Goal: Communication & Community: Answer question/provide support

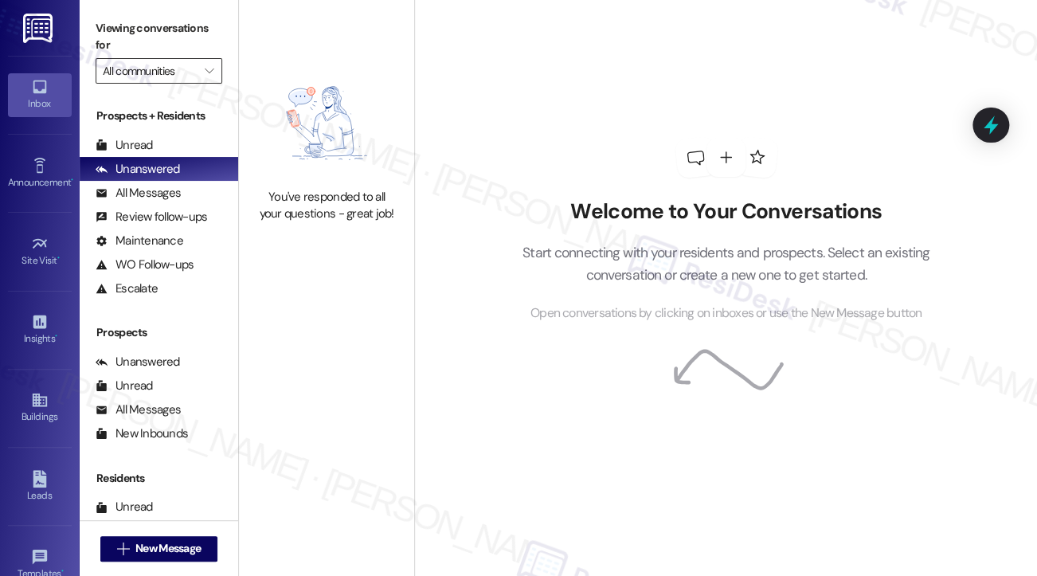
click at [171, 73] on input "All communities" at bounding box center [150, 70] width 94 height 25
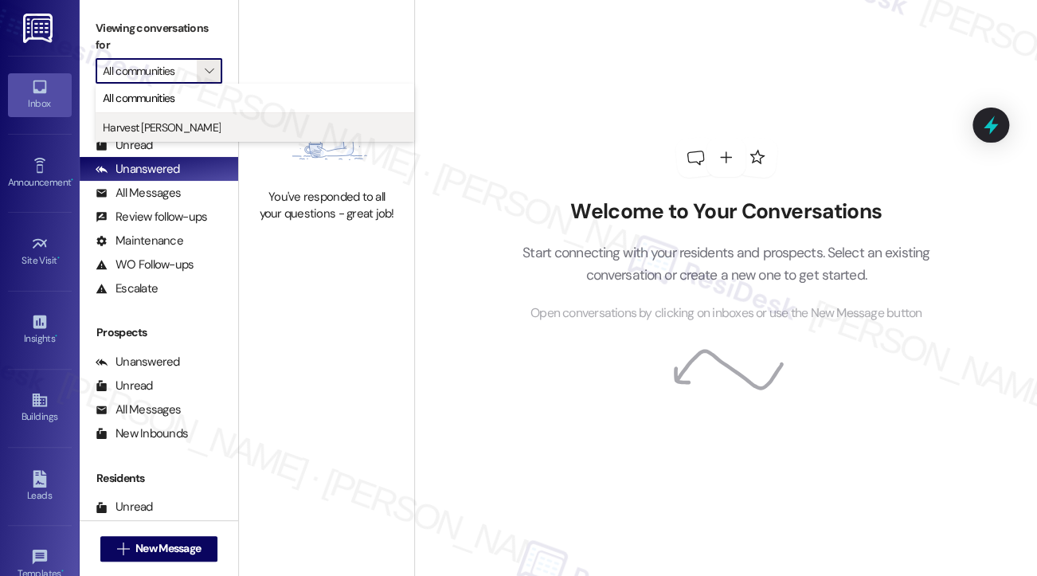
click at [213, 131] on span "Harvest [PERSON_NAME]" at bounding box center [255, 127] width 304 height 16
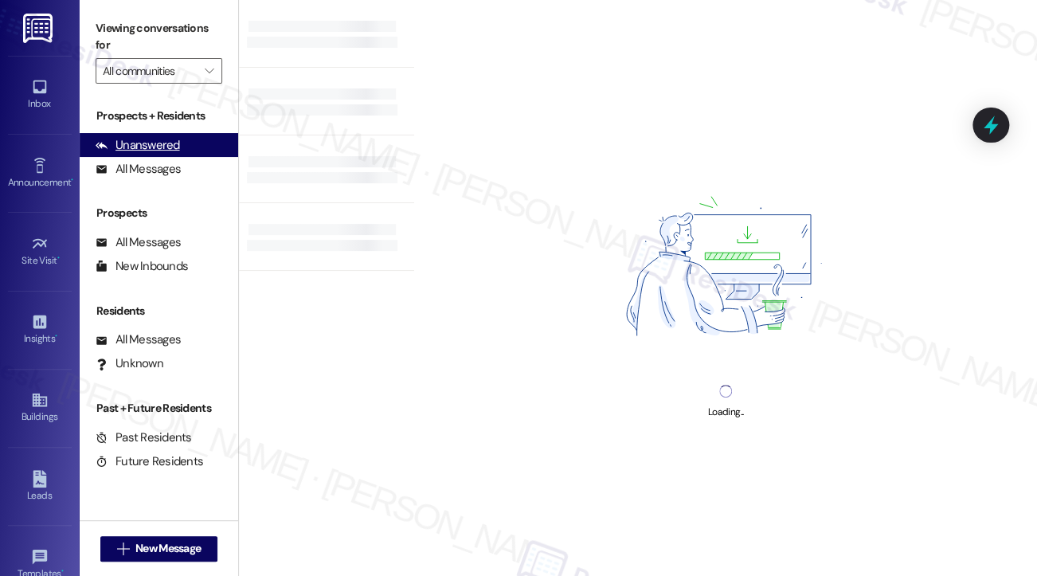
type input "Harvest [PERSON_NAME]"
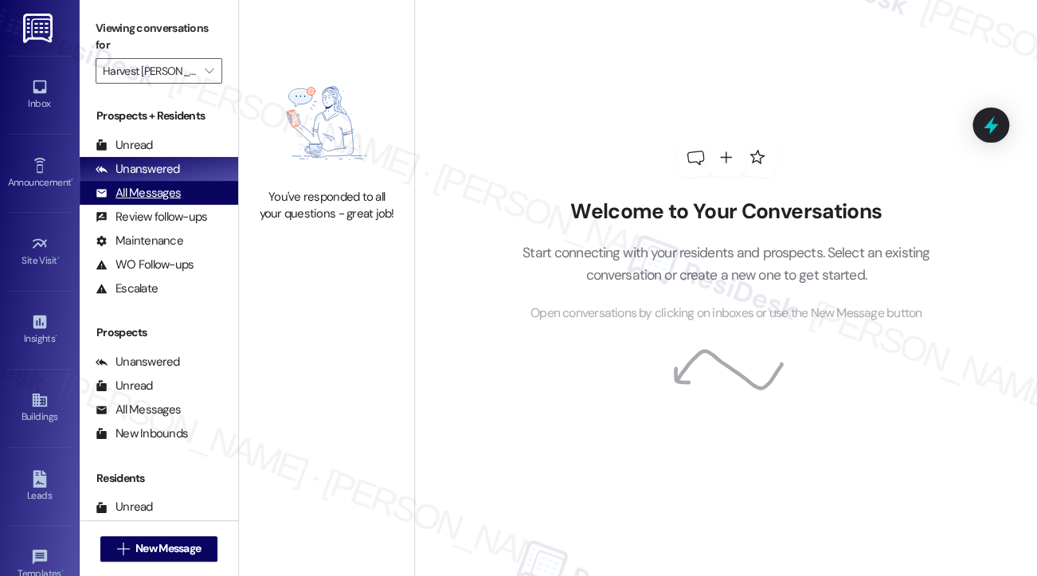
click at [211, 200] on div "All Messages (undefined)" at bounding box center [159, 193] width 158 height 24
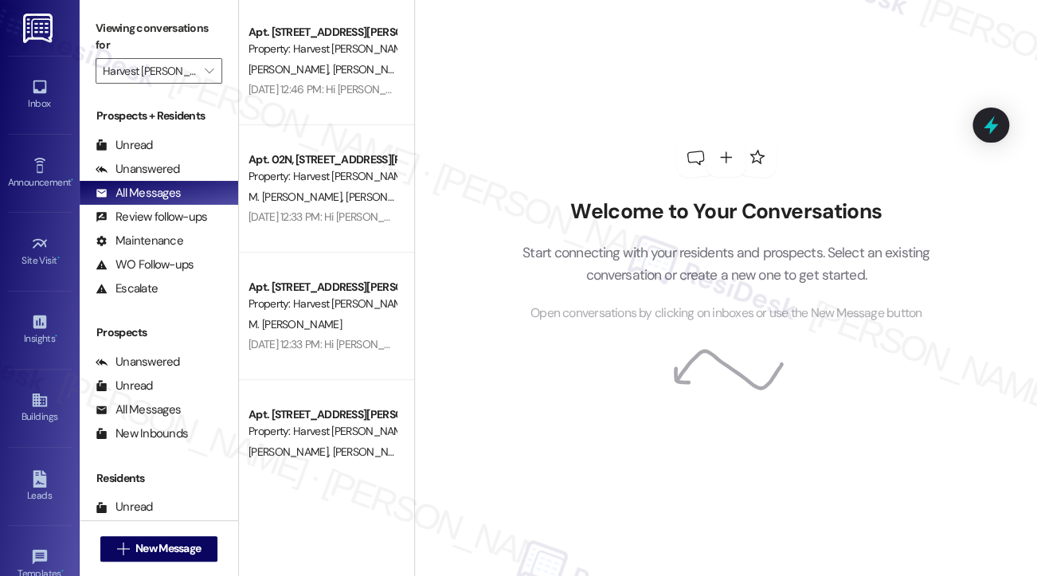
scroll to position [239, 0]
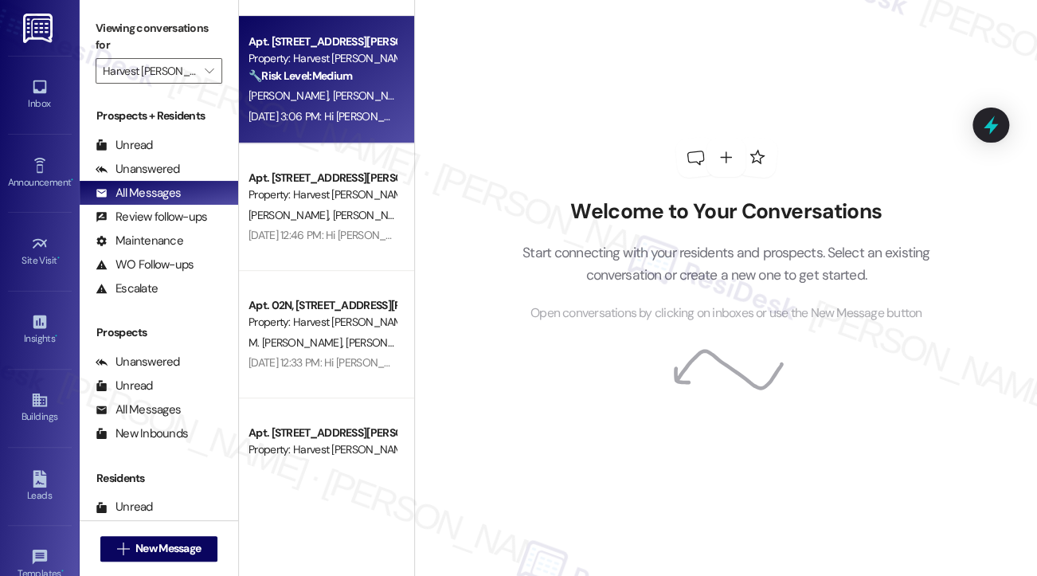
click at [333, 88] on span "[PERSON_NAME]" at bounding box center [373, 95] width 80 height 14
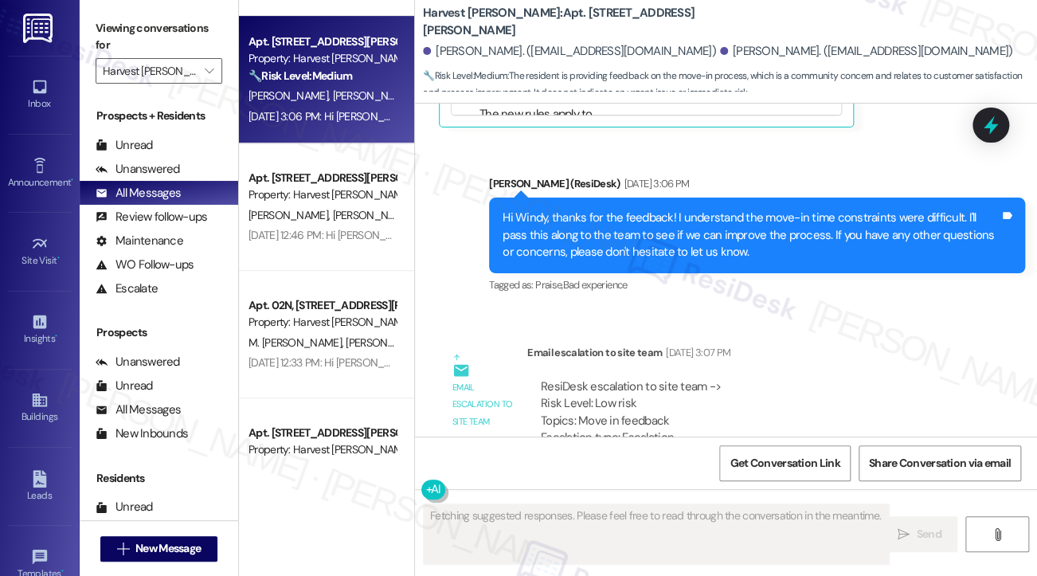
scroll to position [746, 0]
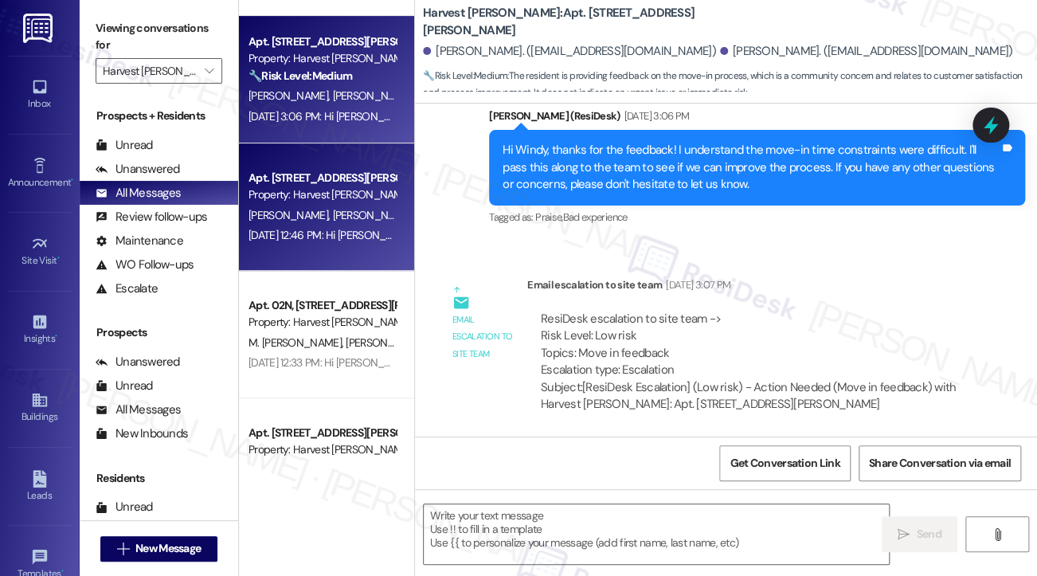
click at [377, 213] on div "[PERSON_NAME] [PERSON_NAME]" at bounding box center [322, 215] width 150 height 20
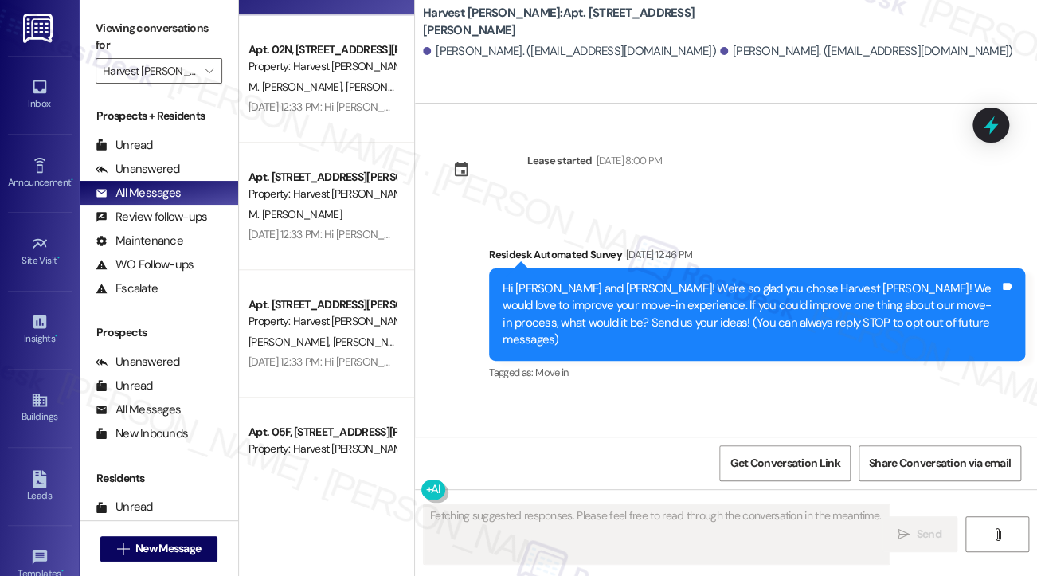
scroll to position [557, 0]
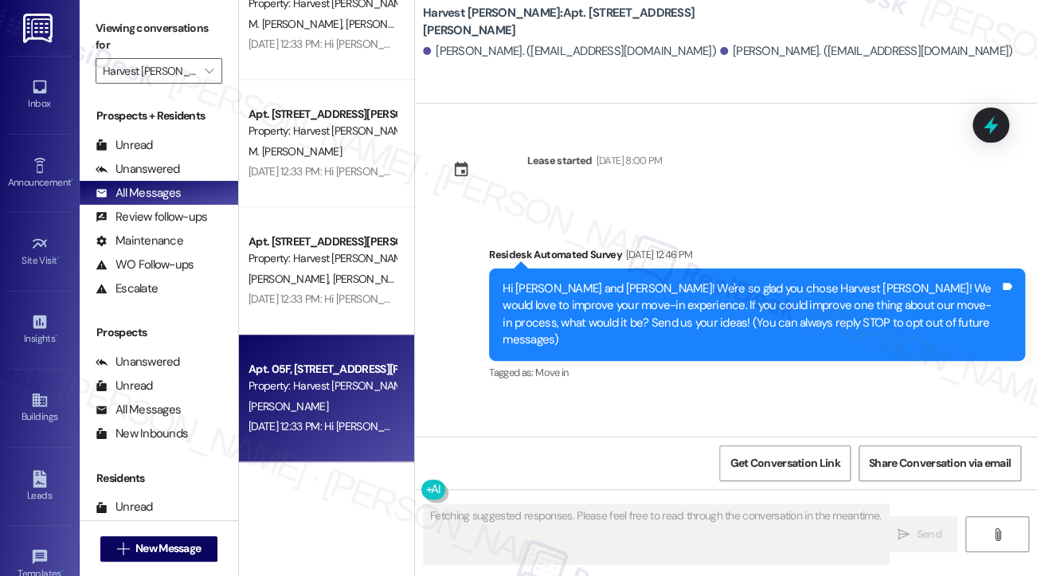
click at [307, 350] on div "Apt. 05F, [STREET_ADDRESS][PERSON_NAME] Property: Harvest [PERSON_NAME] [DATE] …" at bounding box center [326, 397] width 175 height 127
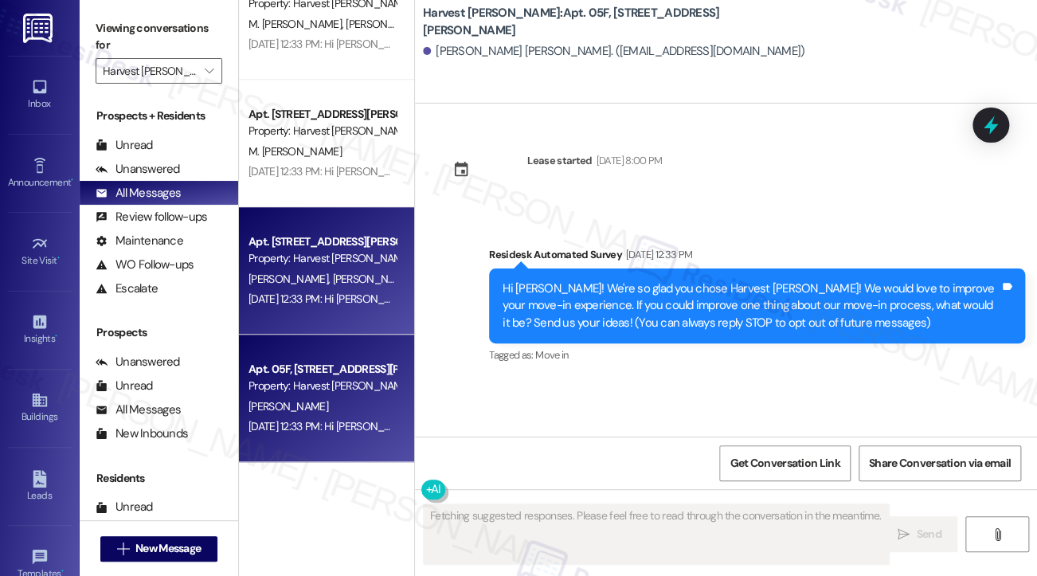
click at [276, 307] on div "[DATE] 12:33 PM: Hi [PERSON_NAME] and [PERSON_NAME]! We're so glad you chose Ha…" at bounding box center [322, 299] width 150 height 20
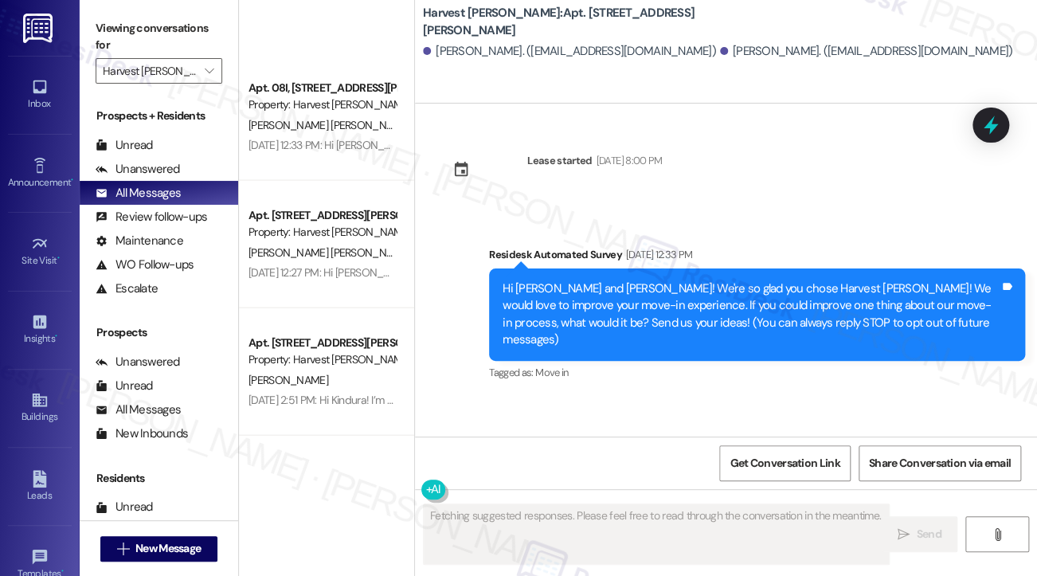
scroll to position [1592, 0]
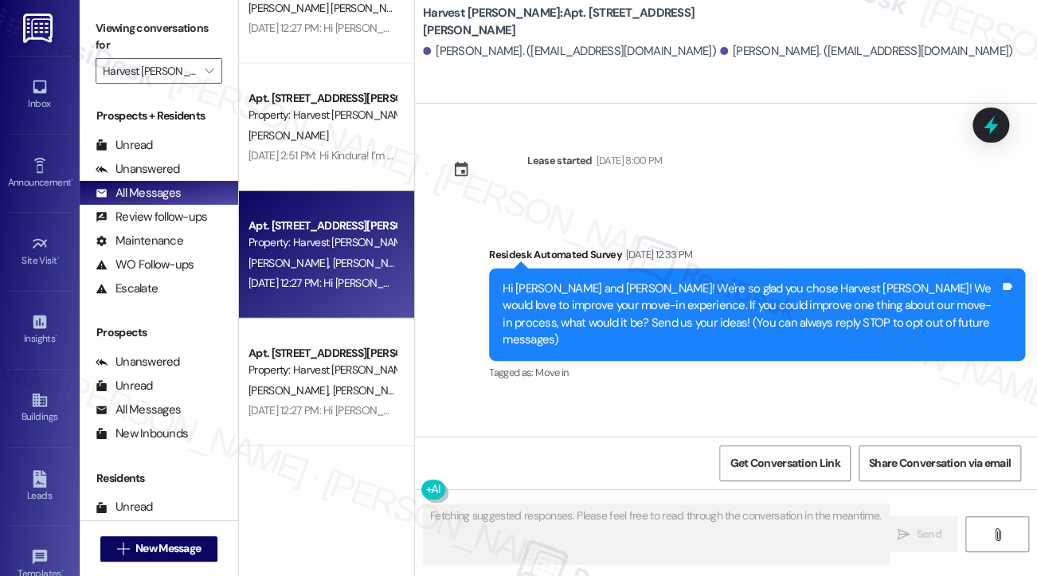
click at [382, 288] on div "[DATE] 12:27 PM: Hi [PERSON_NAME], [PERSON_NAME] and [PERSON_NAME]! We're so gl…" at bounding box center [891, 282] width 1287 height 14
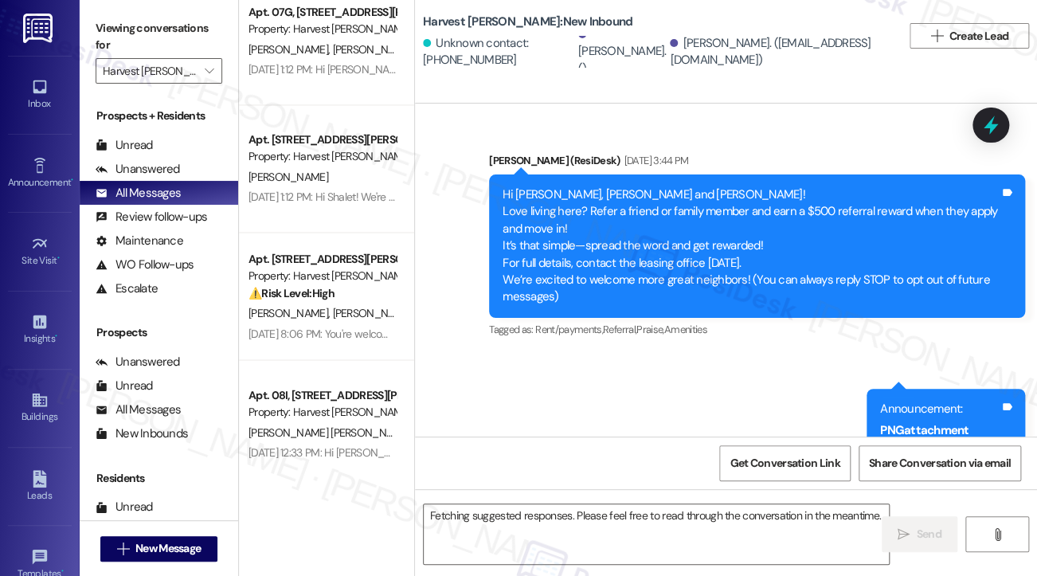
scroll to position [1035, 0]
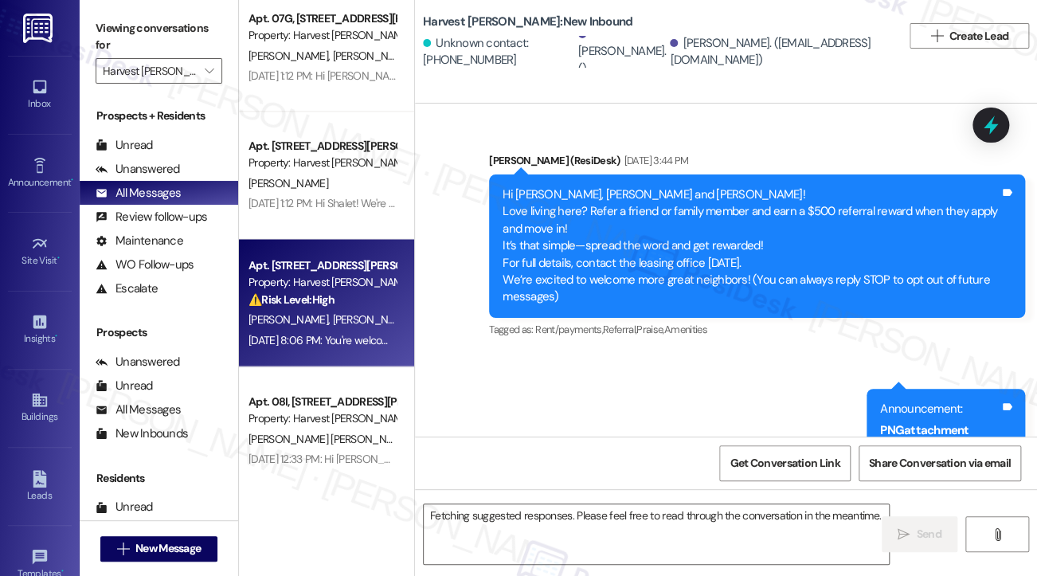
click at [338, 334] on div "[DATE] 8:06 PM: You're welcome! [DATE] 8:06 PM: You're welcome!" at bounding box center [323, 339] width 150 height 14
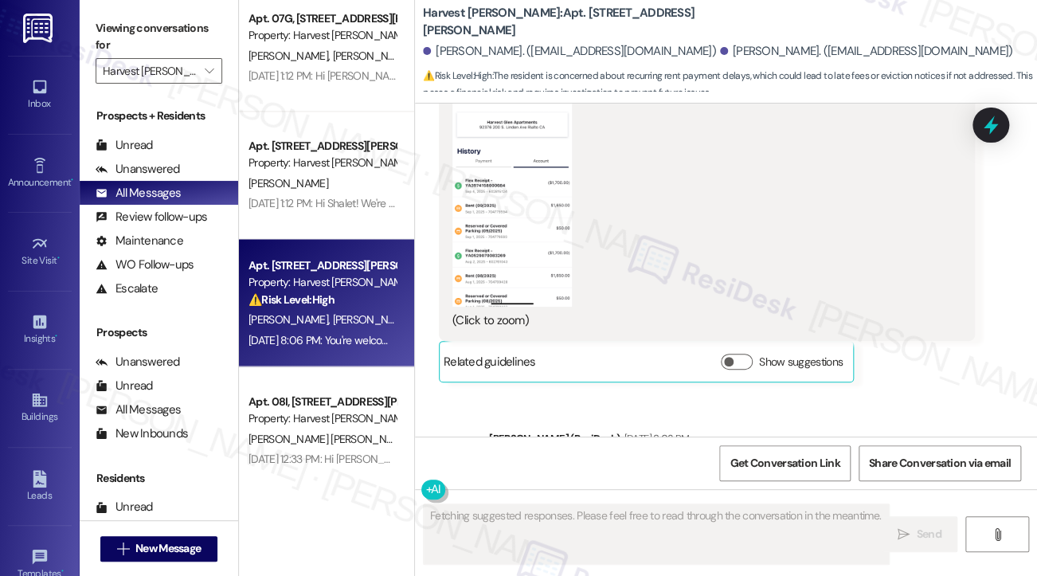
scroll to position [14110, 0]
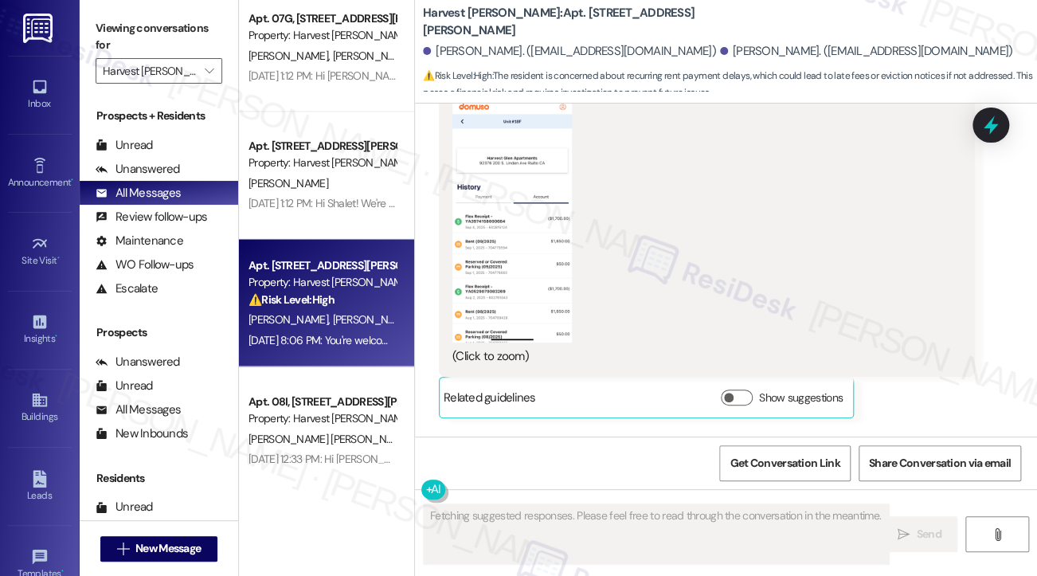
click at [681, 500] on div "Hi [PERSON_NAME], I'm glad to hear the rent was posted and paid! I understand y…" at bounding box center [750, 525] width 497 height 51
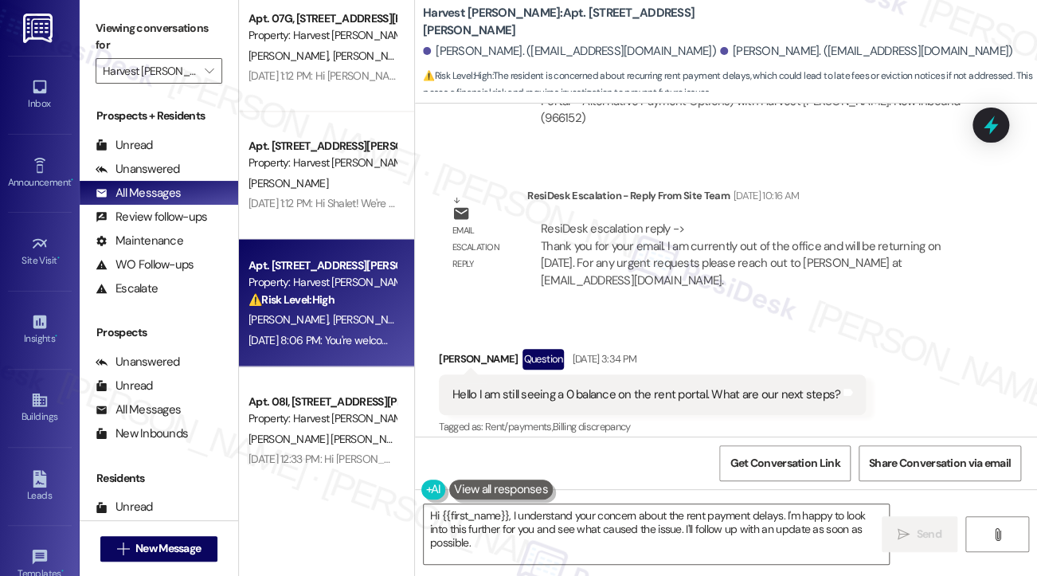
scroll to position [12677, 0]
